Goal: Use online tool/utility: Use online tool/utility

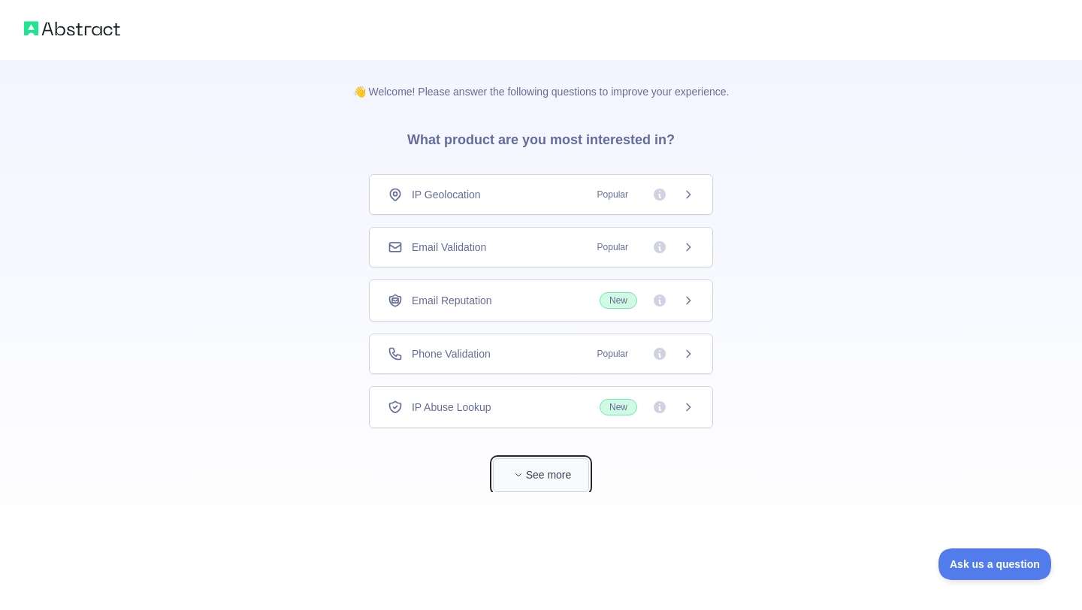
click at [528, 462] on button "See more" at bounding box center [541, 475] width 96 height 34
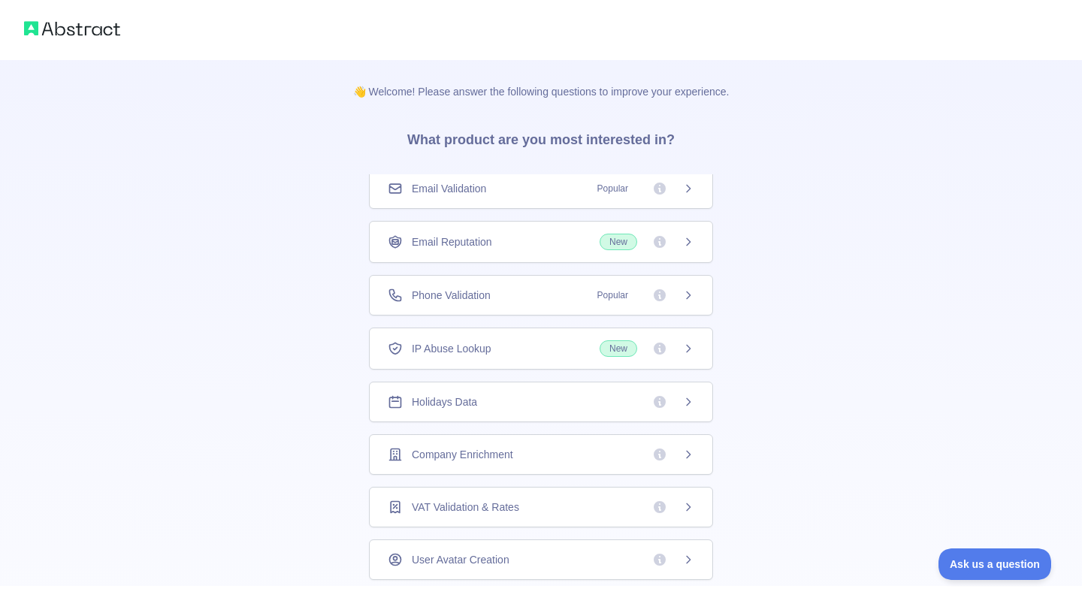
click at [89, 26] on img at bounding box center [72, 28] width 96 height 21
click at [69, 31] on img at bounding box center [72, 28] width 96 height 21
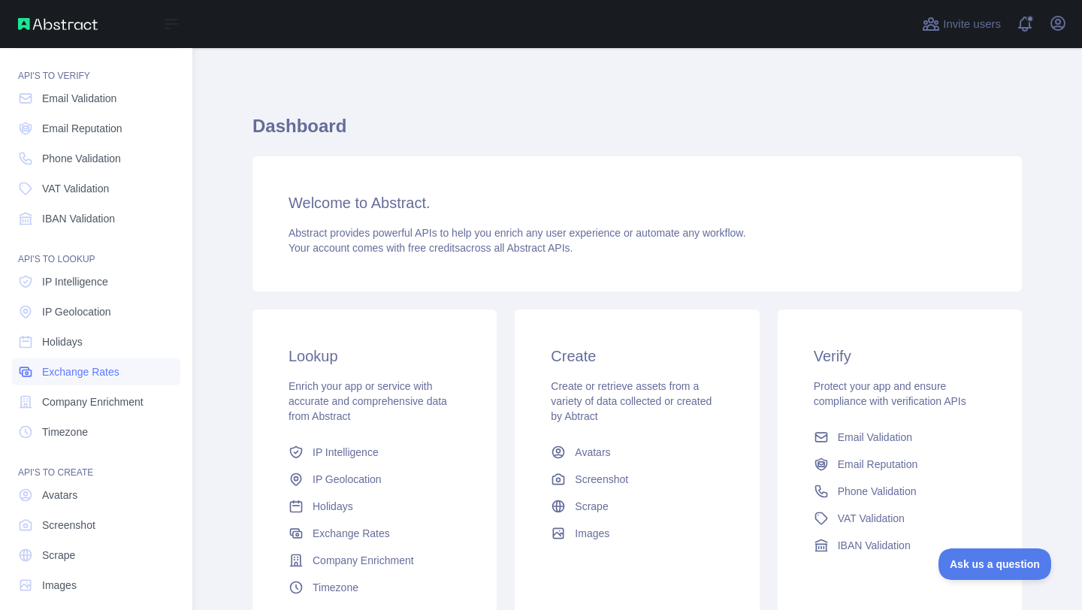
scroll to position [51, 0]
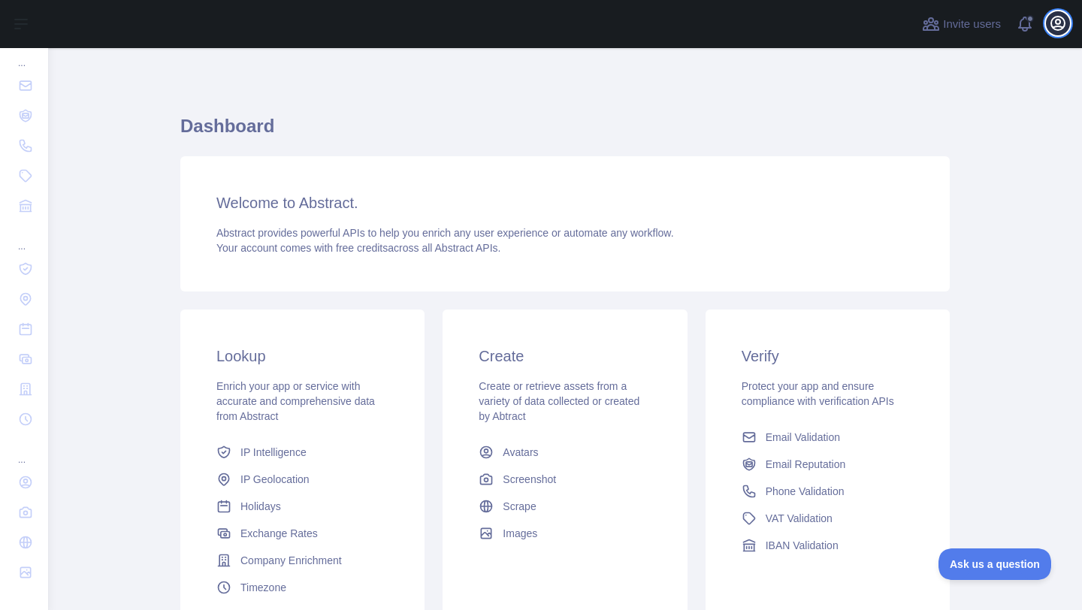
click at [1054, 20] on icon "button" at bounding box center [1058, 23] width 18 height 18
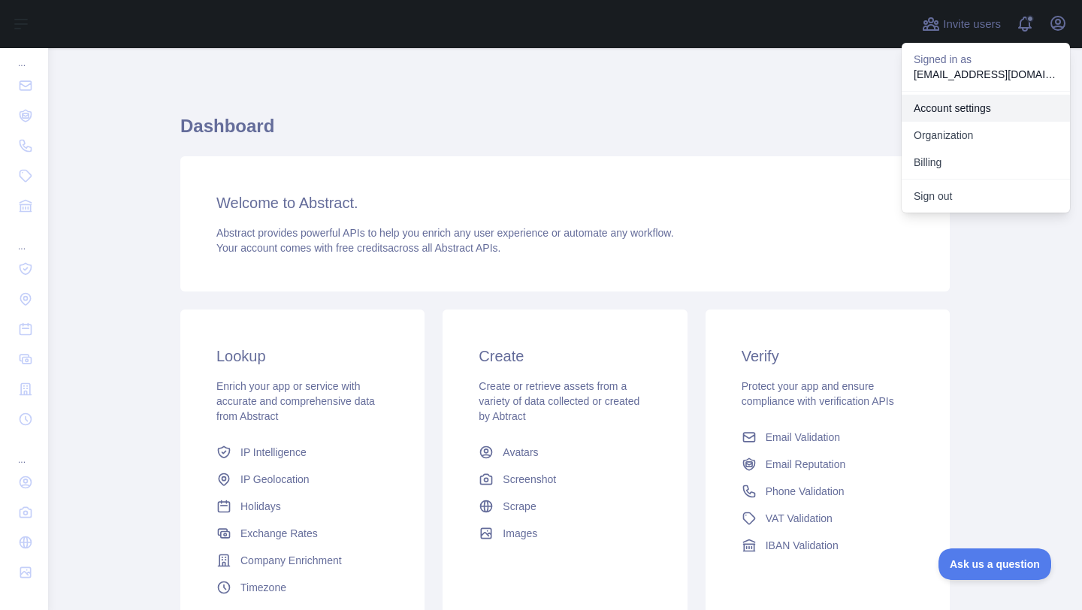
click at [960, 106] on link "Account settings" at bounding box center [986, 108] width 168 height 27
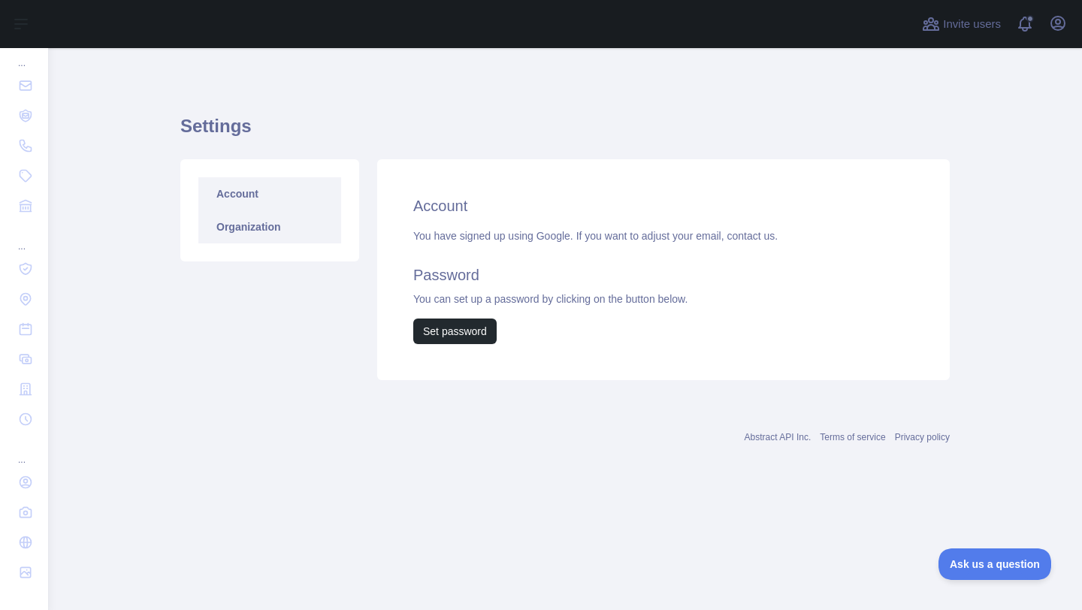
click at [268, 234] on link "Organization" at bounding box center [269, 226] width 143 height 33
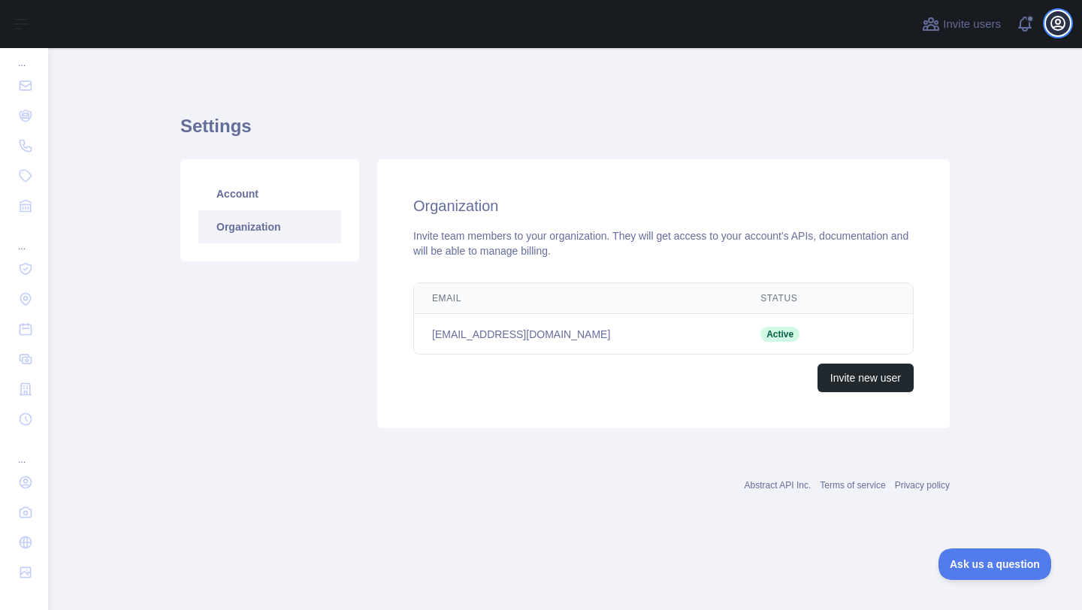
click at [1058, 23] on icon "button" at bounding box center [1058, 23] width 18 height 18
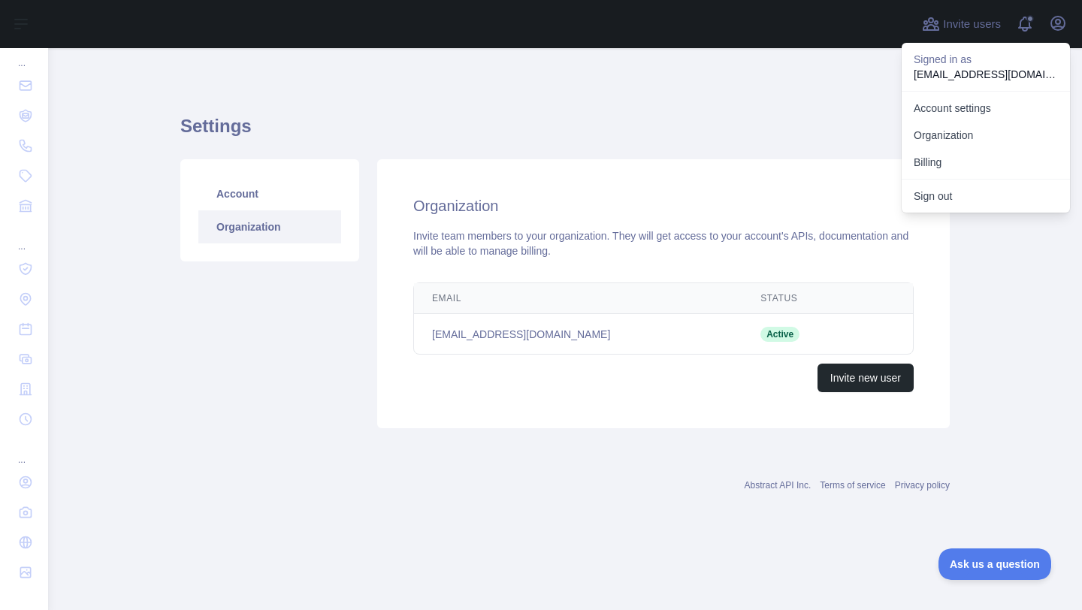
click at [780, 111] on div "Settings Account Organization Organization Invite team members to your organiza…" at bounding box center [564, 266] width 769 height 365
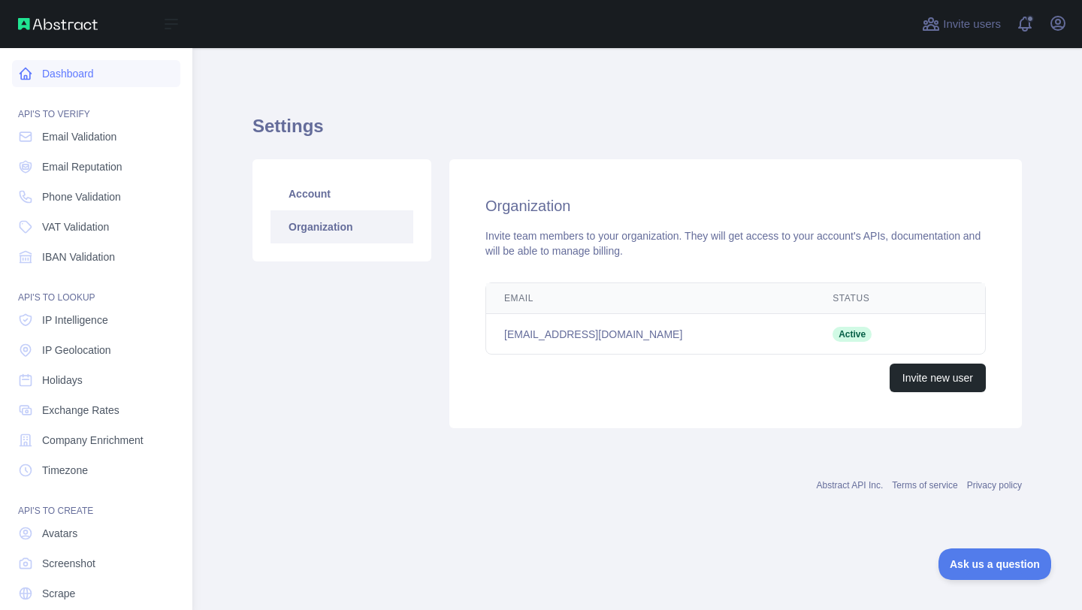
click at [83, 68] on link "Dashboard" at bounding box center [96, 73] width 168 height 27
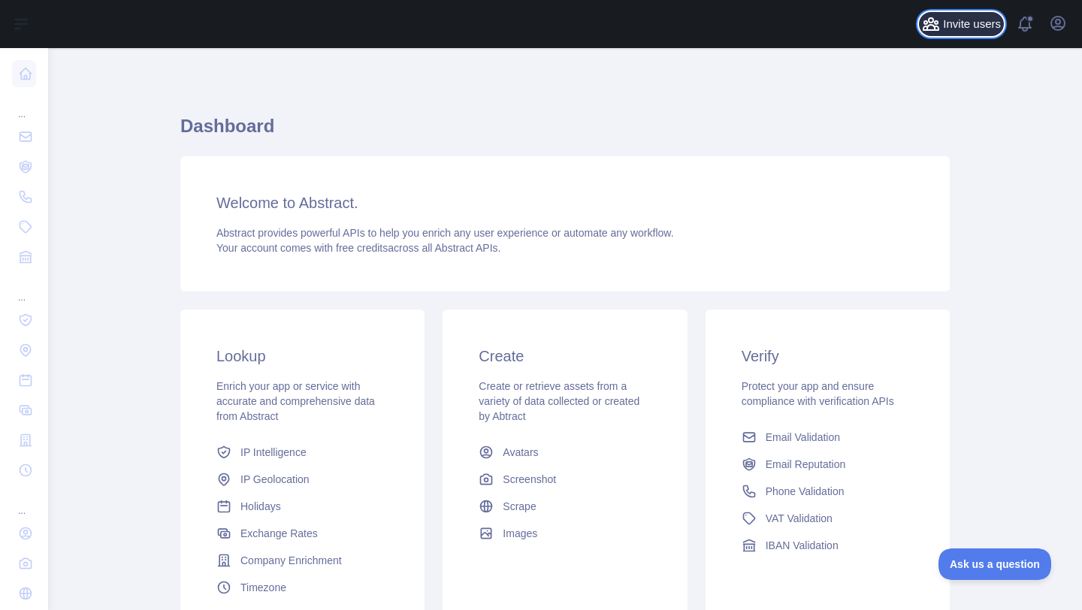
click at [975, 22] on span "Invite users" at bounding box center [972, 24] width 58 height 17
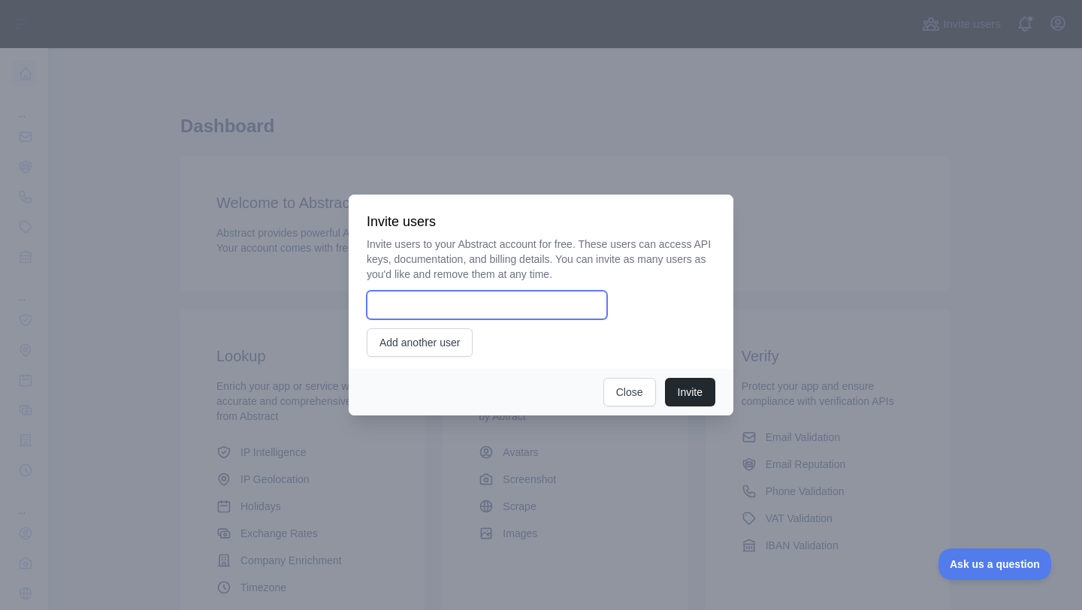
click at [437, 298] on input "email" at bounding box center [487, 305] width 240 height 29
click at [865, 168] on div at bounding box center [541, 305] width 1082 height 610
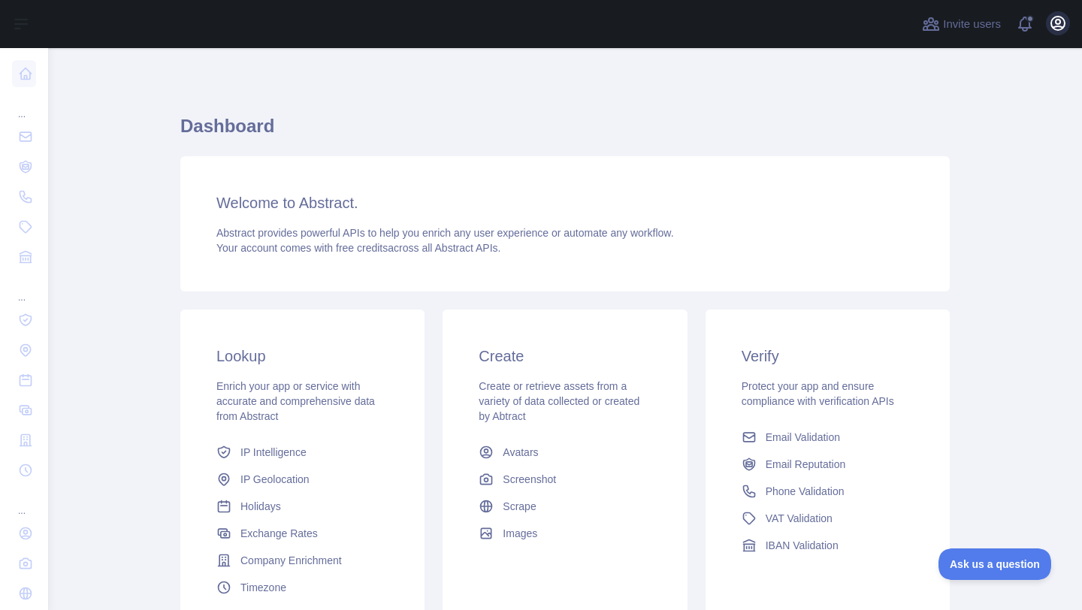
click at [1063, 19] on icon "button" at bounding box center [1058, 24] width 14 height 14
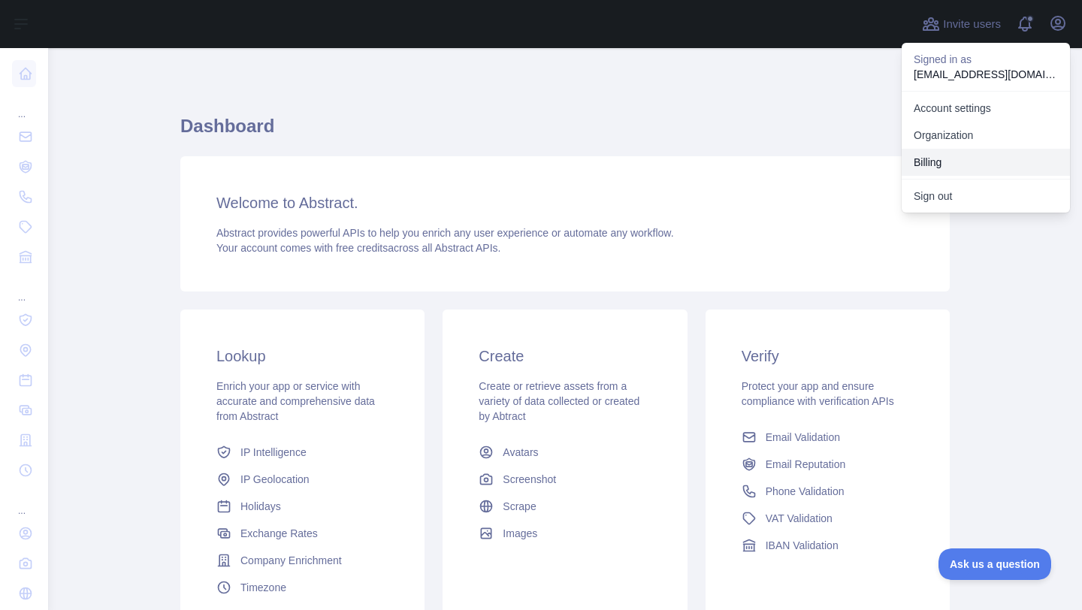
click at [993, 166] on button "Billing" at bounding box center [986, 162] width 168 height 27
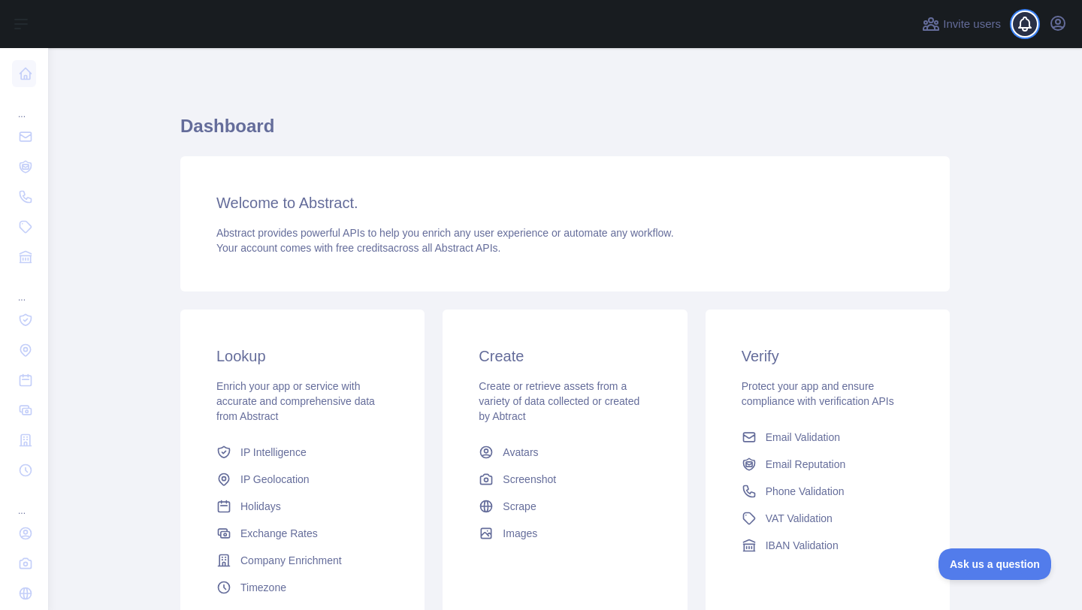
click at [1020, 26] on span at bounding box center [1031, 24] width 30 height 48
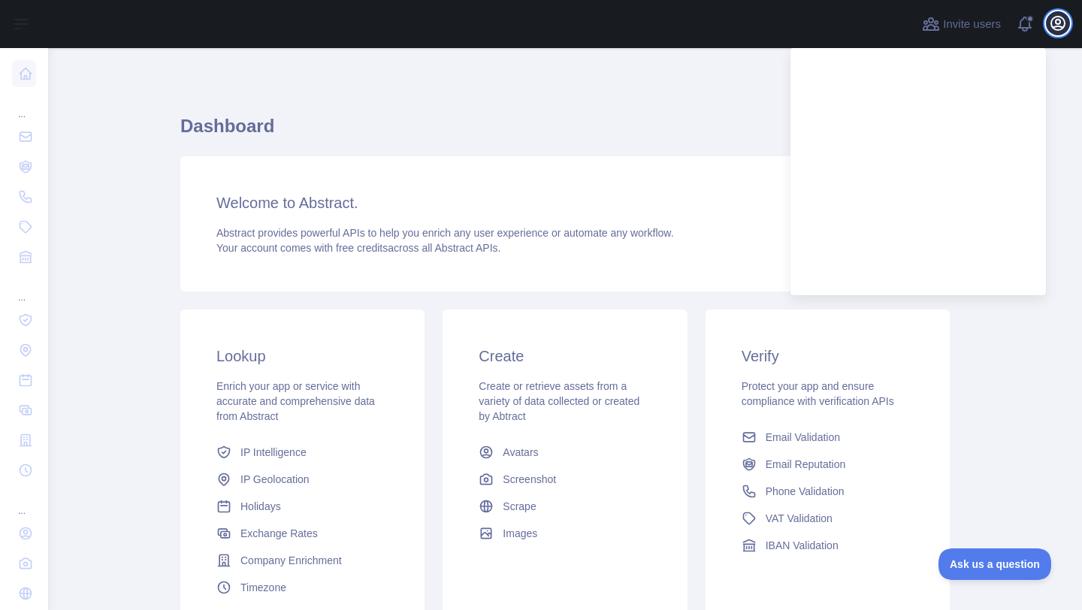
click at [1056, 26] on icon "button" at bounding box center [1058, 24] width 14 height 14
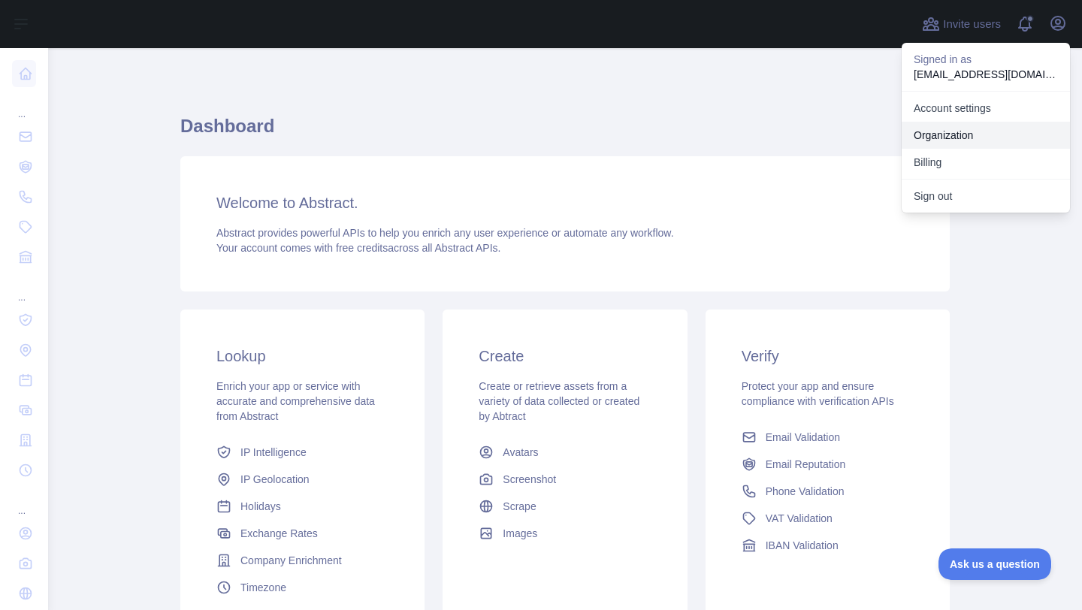
click at [969, 129] on link "Organization" at bounding box center [986, 135] width 168 height 27
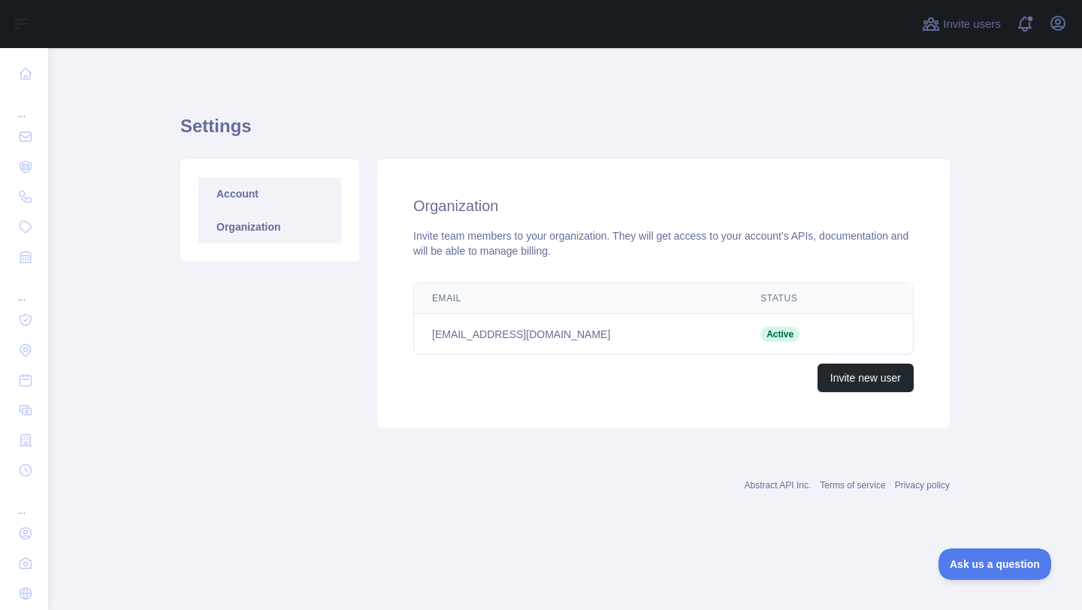
click at [273, 180] on link "Account" at bounding box center [269, 193] width 143 height 33
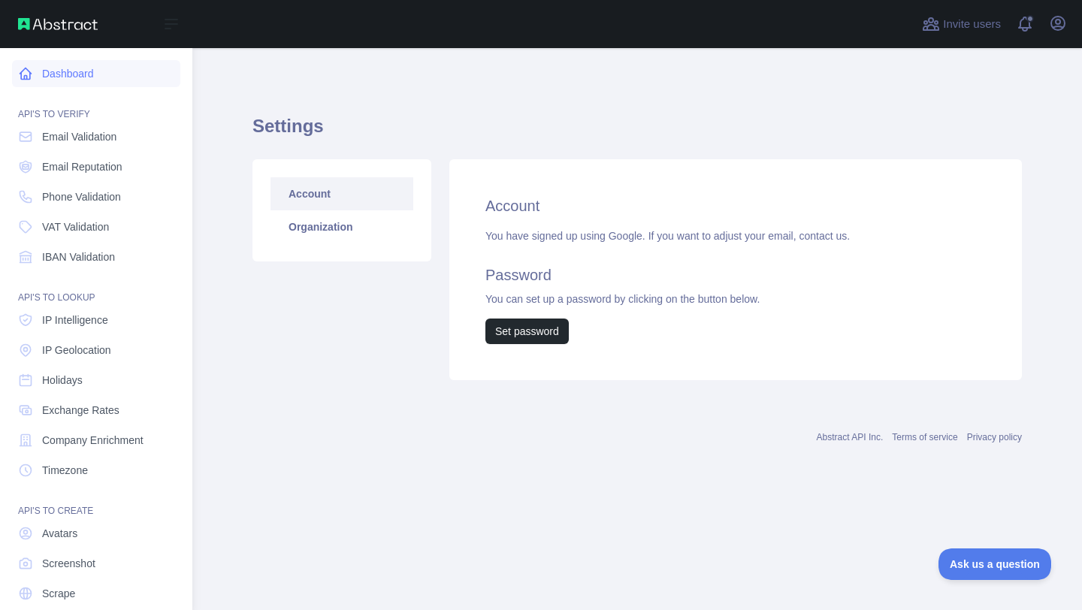
click at [68, 83] on link "Dashboard" at bounding box center [96, 73] width 168 height 27
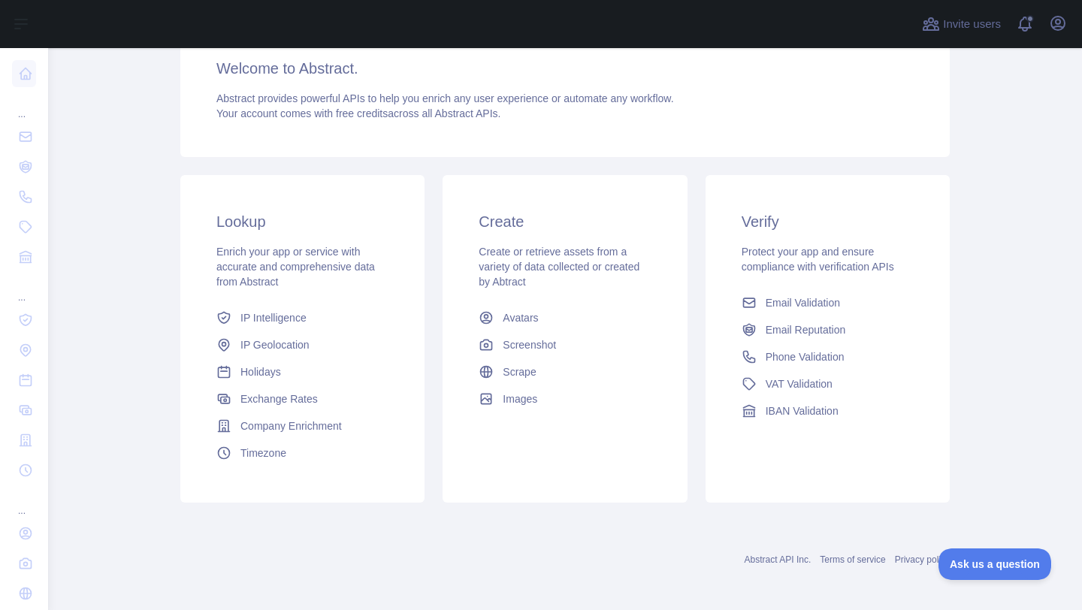
scroll to position [131, 0]
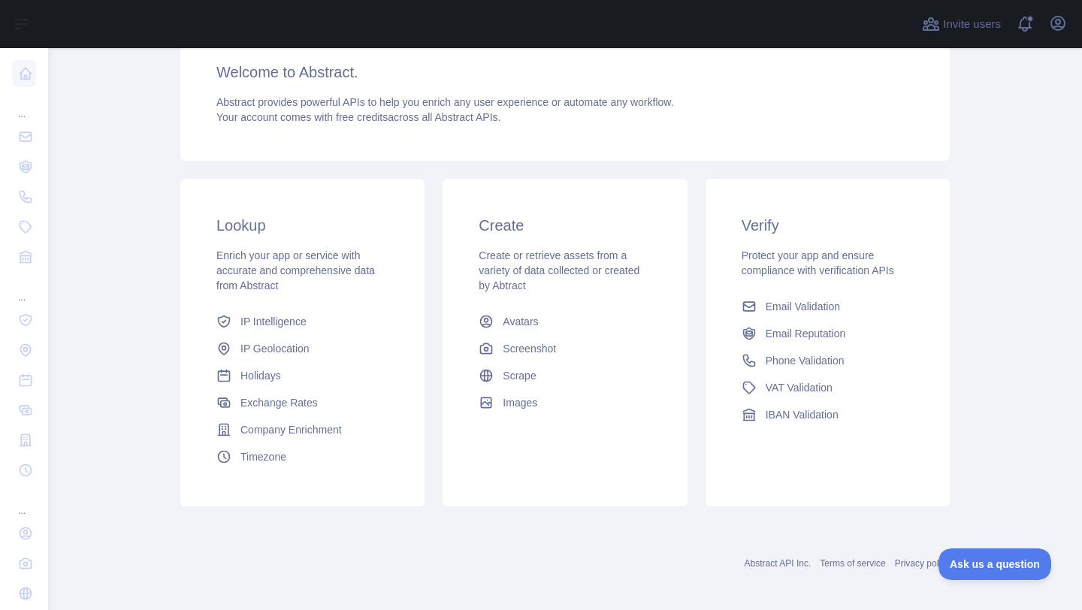
click at [757, 564] on link "Abstract API Inc." at bounding box center [778, 563] width 67 height 11
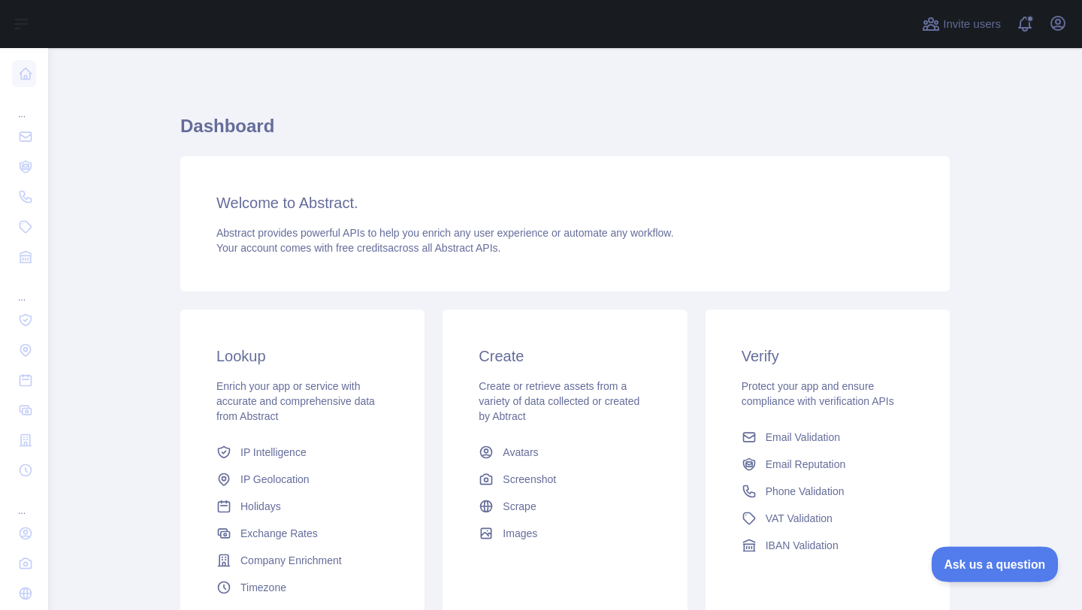
click at [960, 561] on span "Ask us a question" at bounding box center [987, 562] width 113 height 11
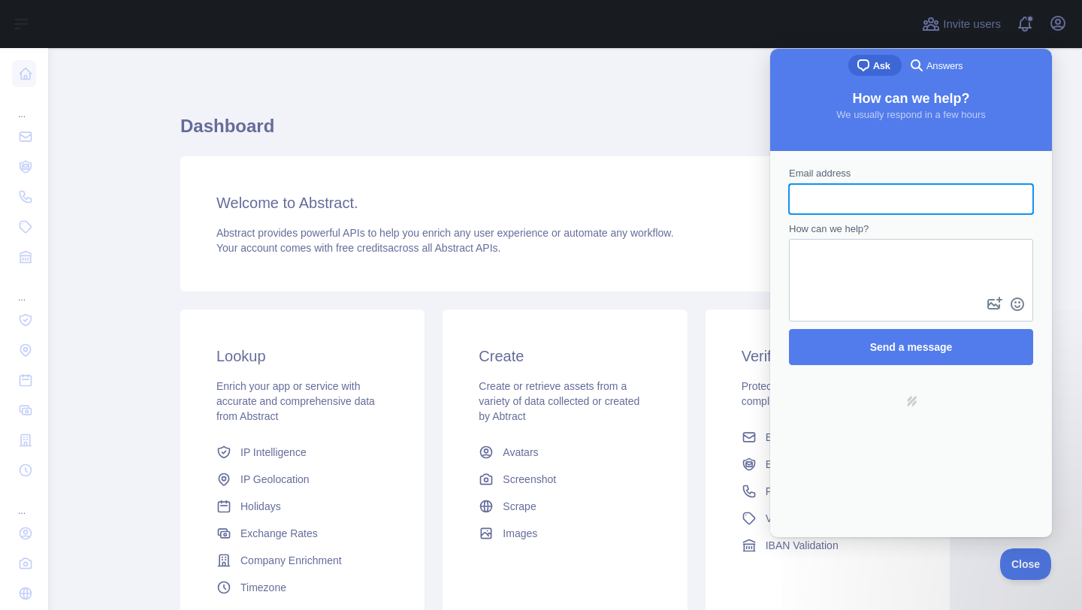
click at [951, 57] on div "search-medium Answers" at bounding box center [935, 65] width 55 height 18
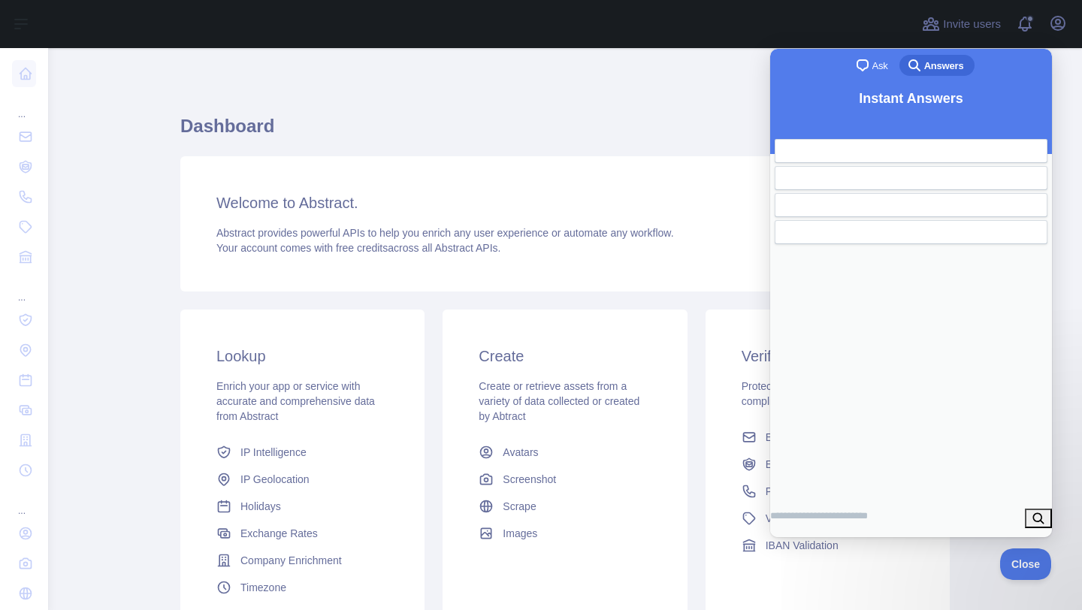
click at [628, 128] on h1 "Dashboard" at bounding box center [564, 132] width 769 height 36
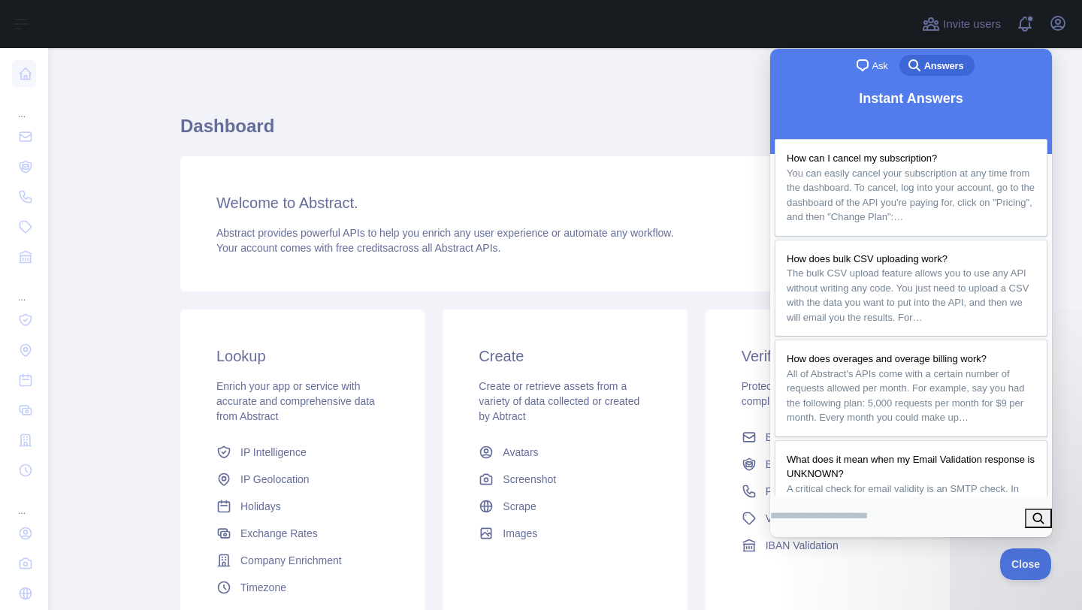
click at [479, 129] on h1 "Dashboard" at bounding box center [564, 132] width 769 height 36
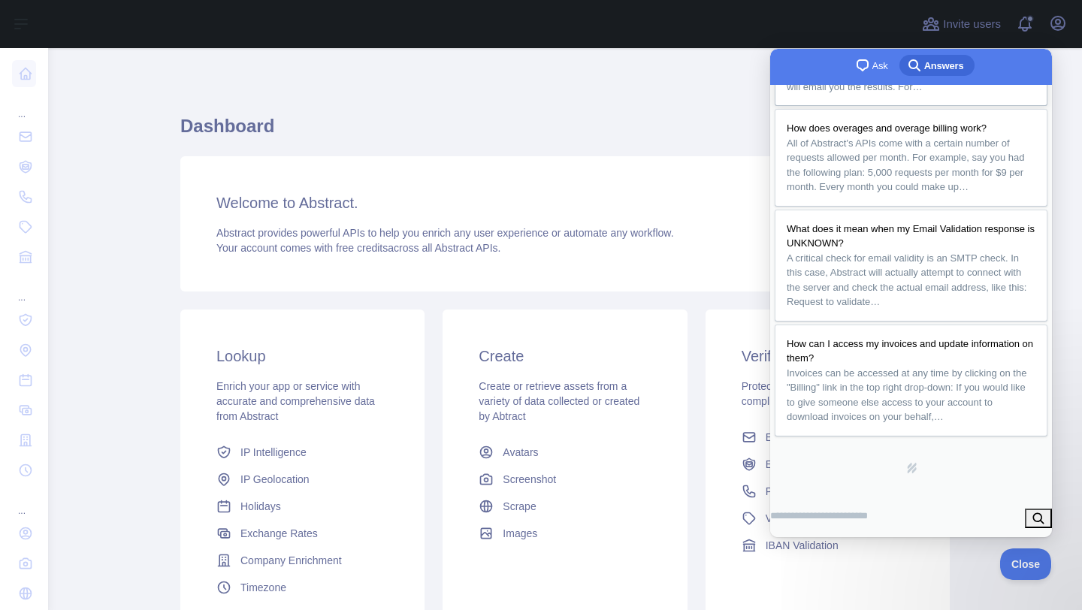
scroll to position [332, 0]
click at [868, 526] on input "Search Doc articles" at bounding box center [819, 516] width 98 height 27
type input "*******"
click button "search" at bounding box center [1038, 519] width 27 height 20
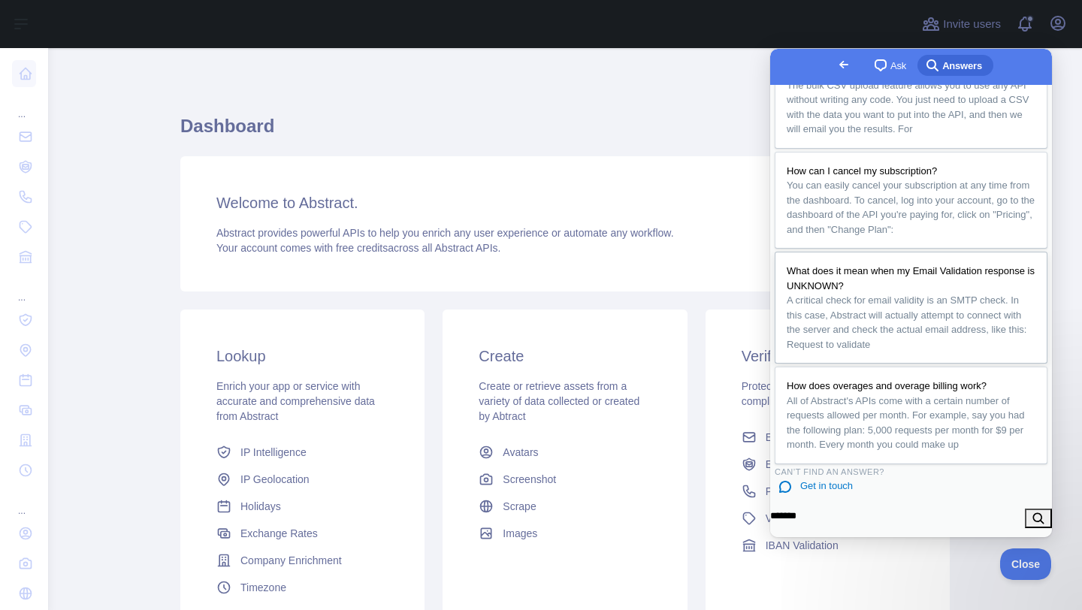
scroll to position [0, 0]
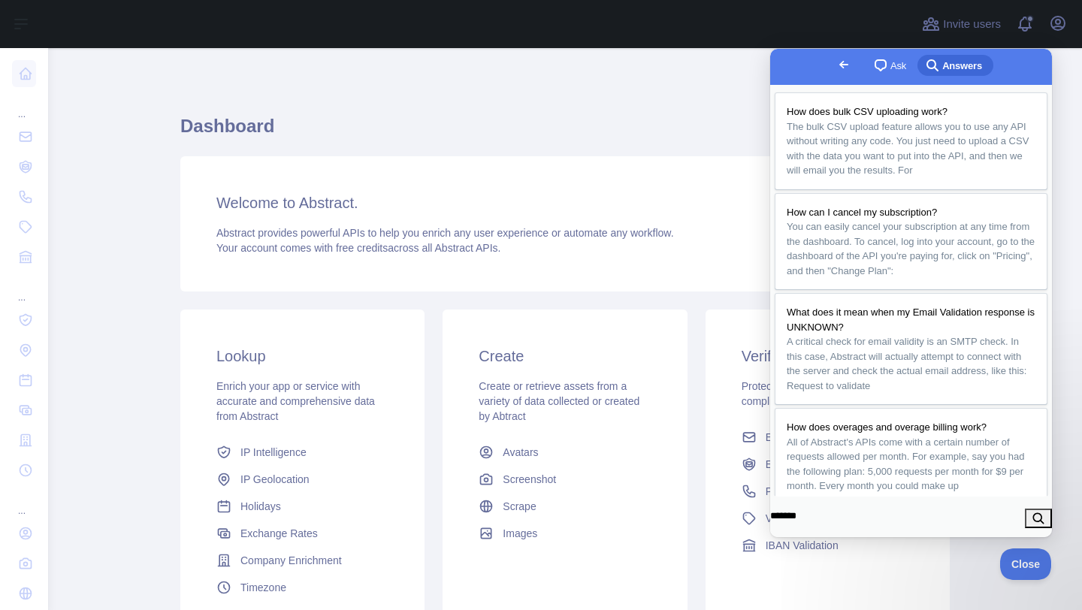
click at [619, 128] on h1 "Dashboard" at bounding box center [564, 132] width 769 height 36
click at [835, 61] on span "Go back" at bounding box center [844, 65] width 18 height 18
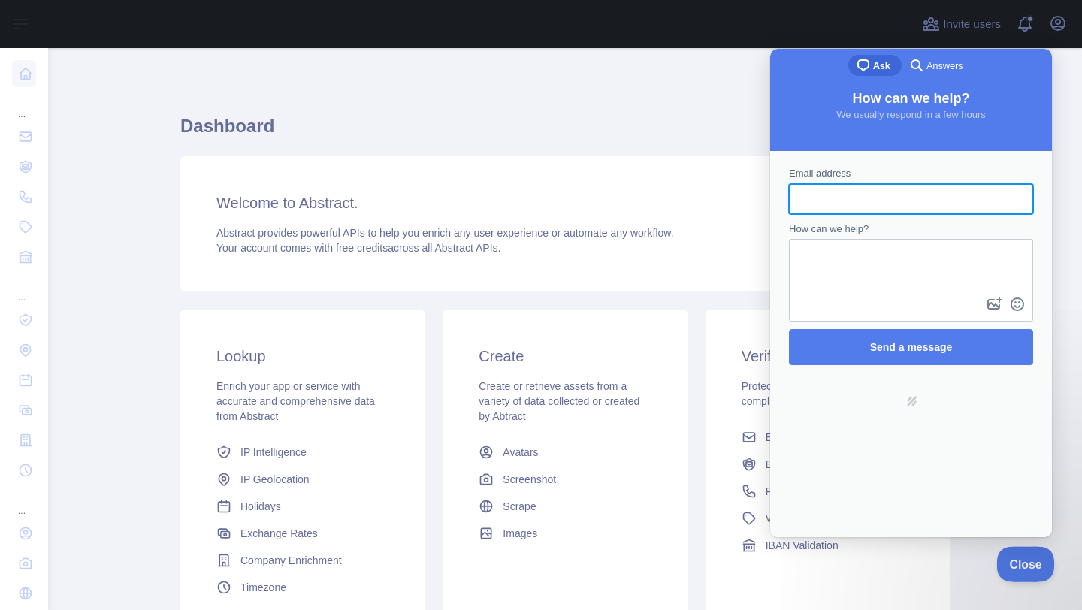
click at [1023, 569] on button "Close" at bounding box center [1021, 562] width 51 height 32
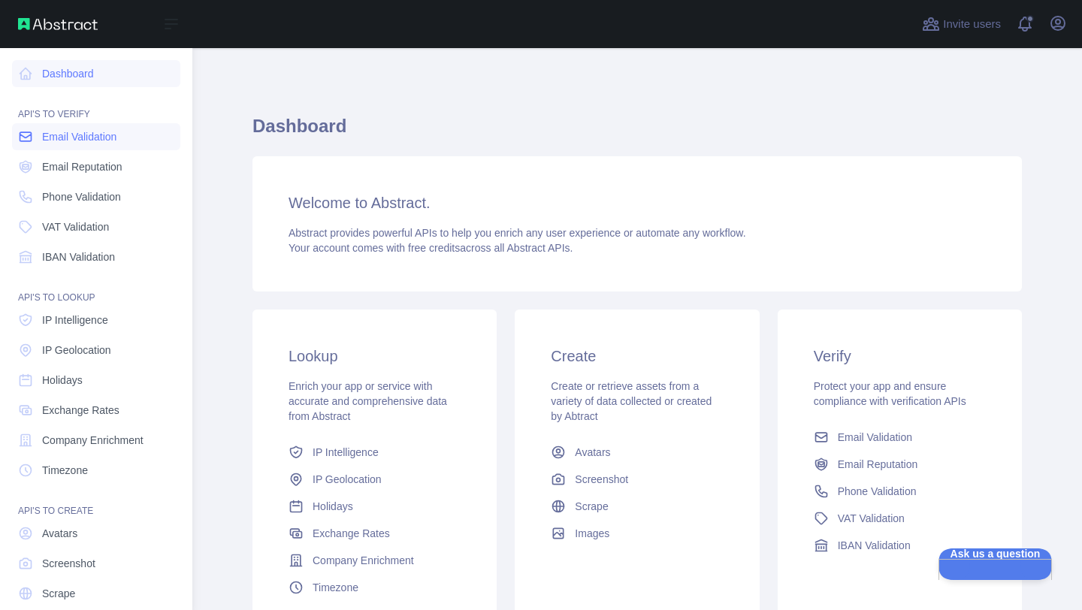
click at [65, 137] on span "Email Validation" at bounding box center [79, 136] width 74 height 15
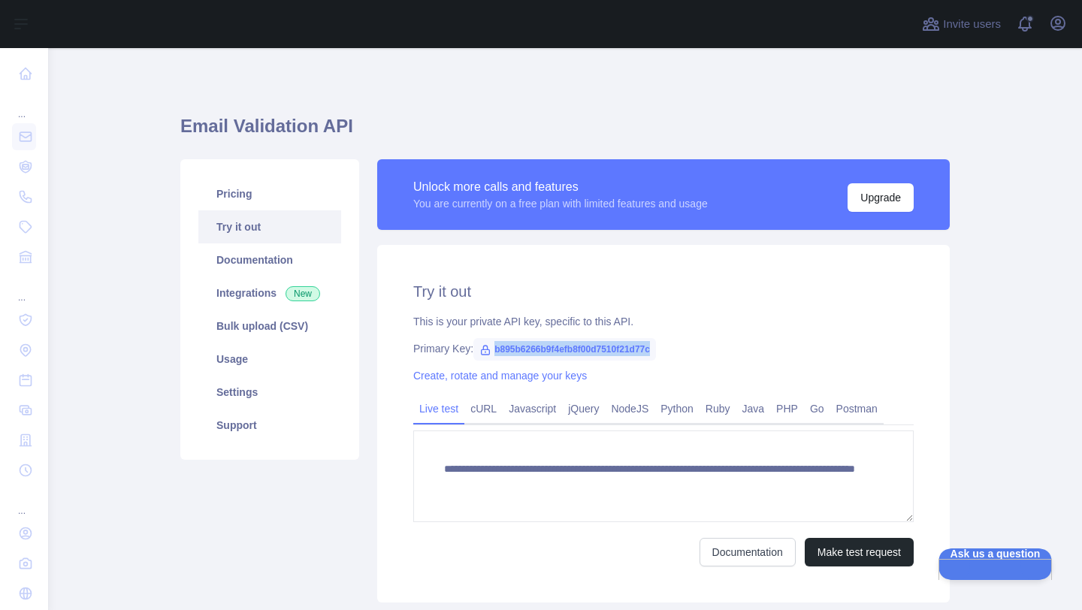
drag, startPoint x: 496, startPoint y: 351, endPoint x: 676, endPoint y: 347, distance: 180.4
click at [656, 347] on span "b895b6266b9f4efb8f00d7510f21d77c" at bounding box center [564, 349] width 183 height 23
copy span "b895b6266b9f4efb8f00d7510f21d77c"
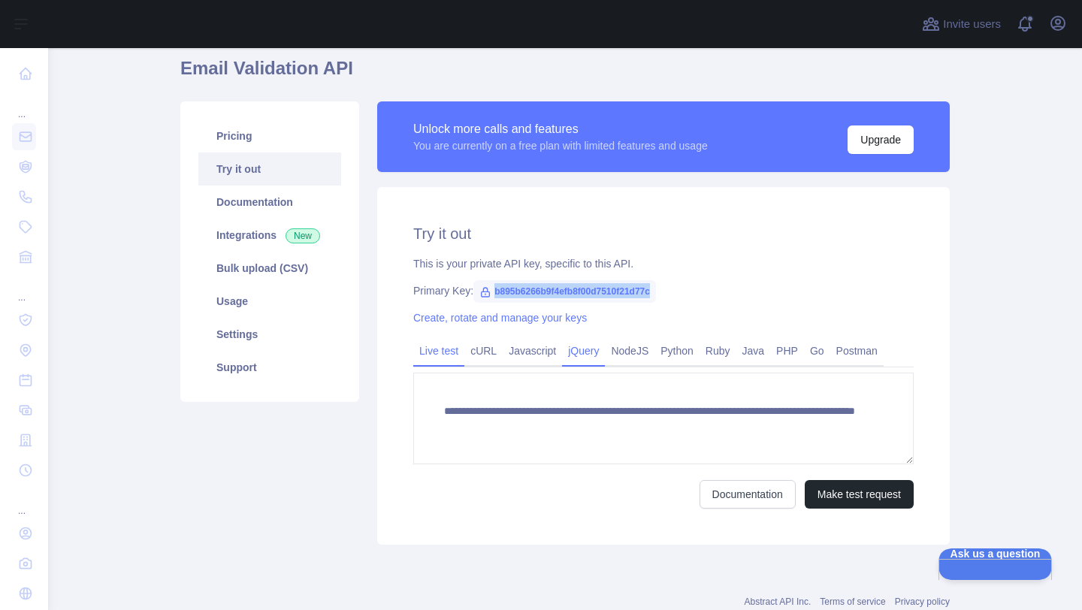
scroll to position [63, 0]
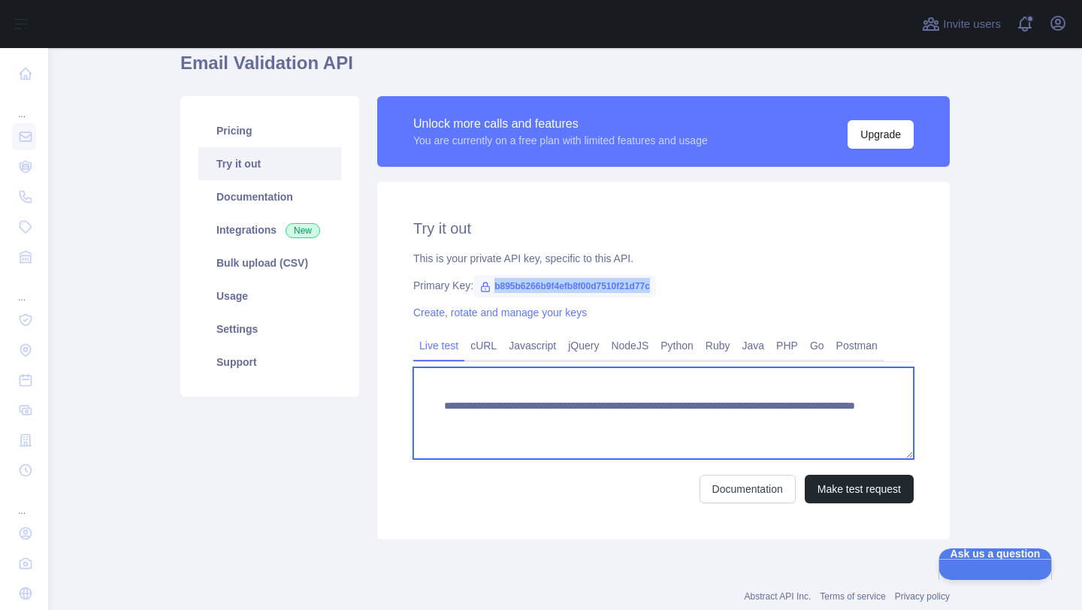
click at [484, 432] on textarea "**********" at bounding box center [663, 413] width 500 height 92
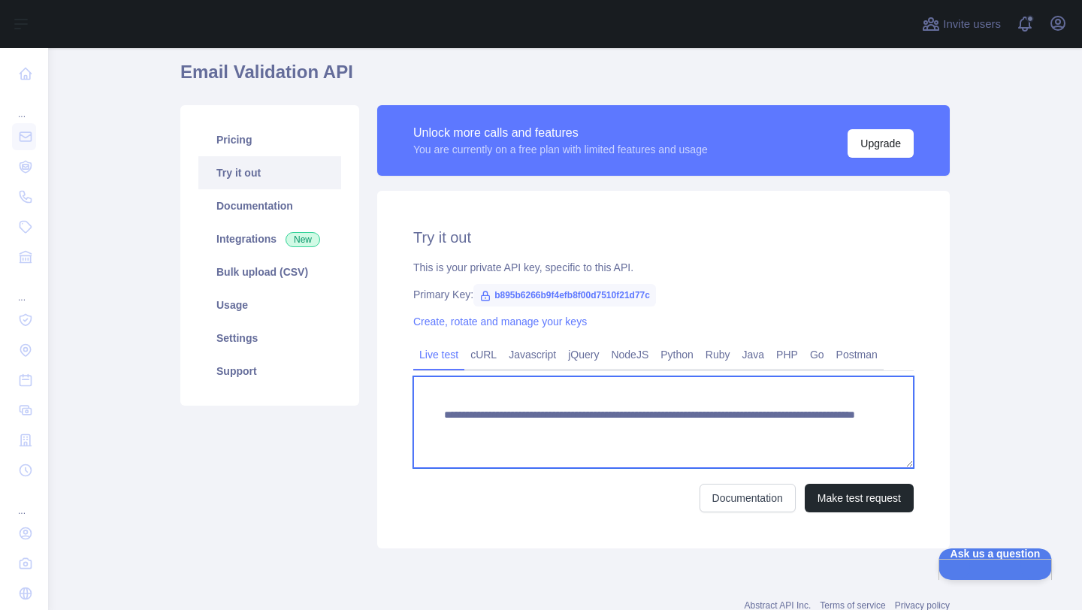
scroll to position [53, 0]
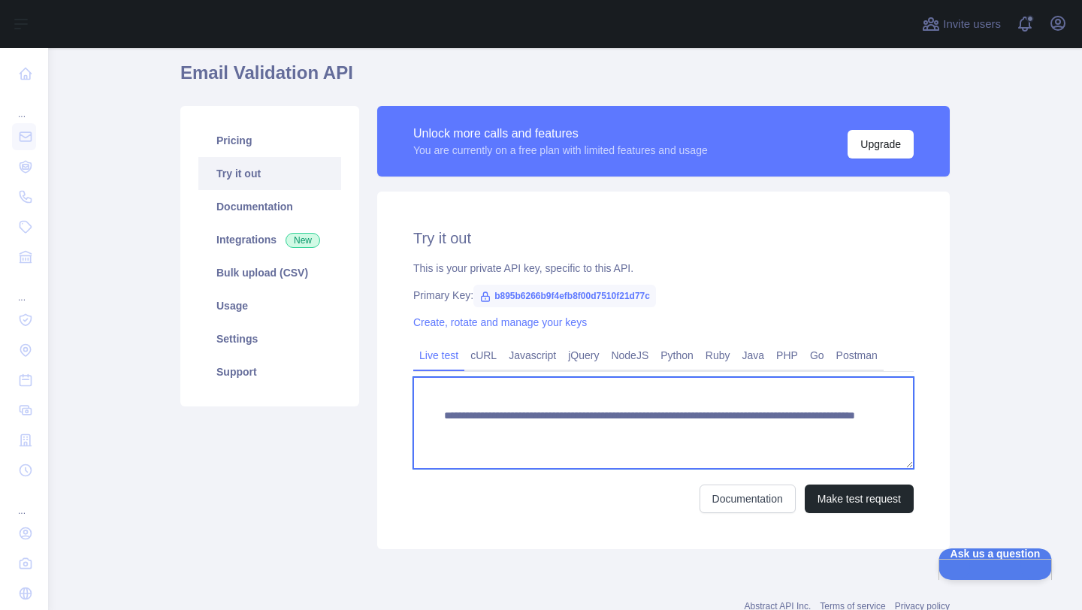
drag, startPoint x: 443, startPoint y: 408, endPoint x: 858, endPoint y: 444, distance: 416.4
click at [858, 444] on textarea "**********" at bounding box center [663, 423] width 500 height 92
click at [730, 398] on textarea "**********" at bounding box center [663, 423] width 500 height 92
